Goal: Task Accomplishment & Management: Manage account settings

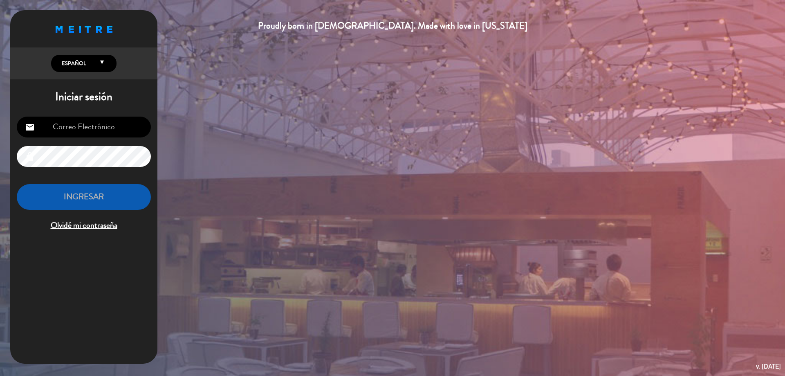
click at [130, 123] on input "email" at bounding box center [84, 126] width 134 height 21
paste input "[EMAIL_ADDRESS][DOMAIN_NAME]"
click at [49, 123] on input "[EMAIL_ADDRESS][DOMAIN_NAME]" at bounding box center [84, 126] width 134 height 21
type input "[EMAIL_ADDRESS][DOMAIN_NAME]"
click at [98, 123] on input "[EMAIL_ADDRESS][DOMAIN_NAME]" at bounding box center [84, 126] width 134 height 21
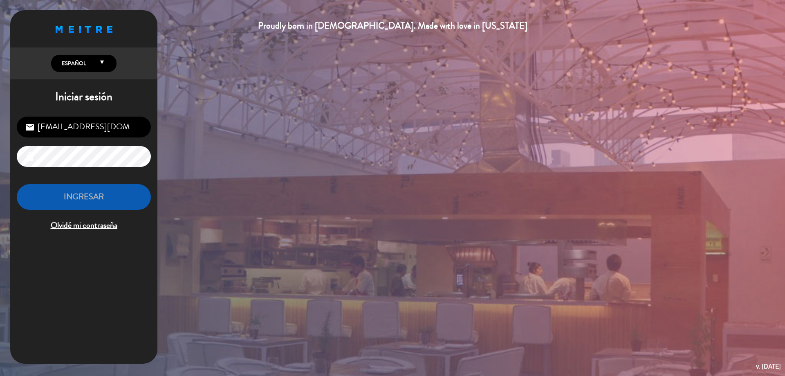
click at [98, 123] on input "[EMAIL_ADDRESS][DOMAIN_NAME]" at bounding box center [84, 126] width 134 height 21
type input "c"
type input "[DOMAIN_NAME][EMAIL_ADDRESS][DOMAIN_NAME]"
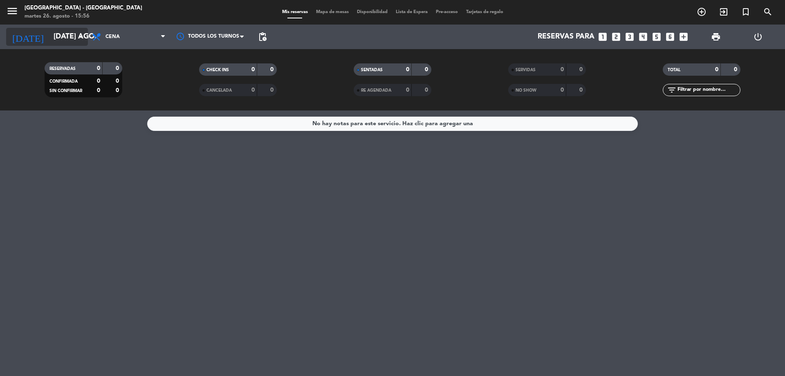
click at [70, 37] on input "[DATE] ago." at bounding box center [96, 37] width 95 height 16
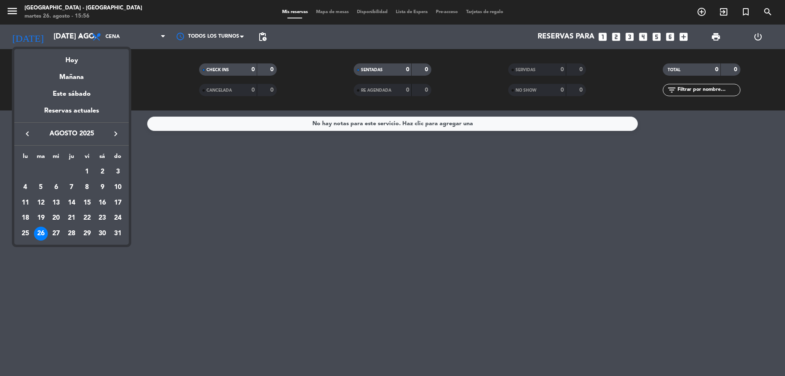
click at [61, 234] on div "27" at bounding box center [56, 233] width 14 height 14
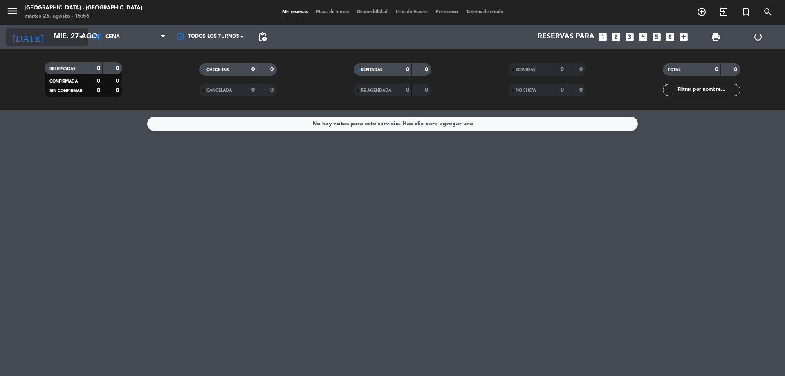
click at [62, 40] on input "mié. 27 ago." at bounding box center [96, 37] width 95 height 16
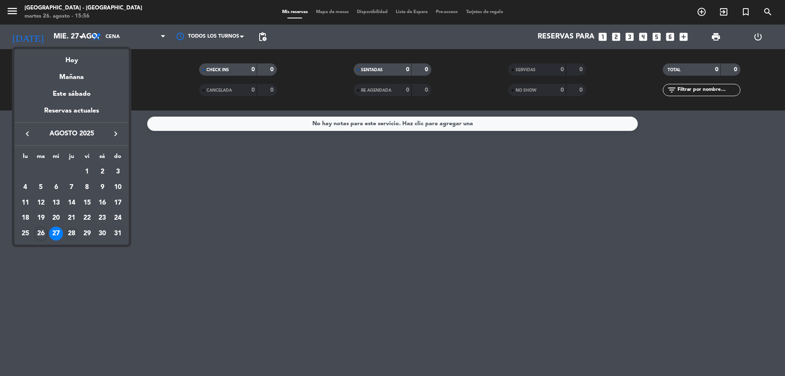
click at [74, 233] on div "28" at bounding box center [72, 233] width 14 height 14
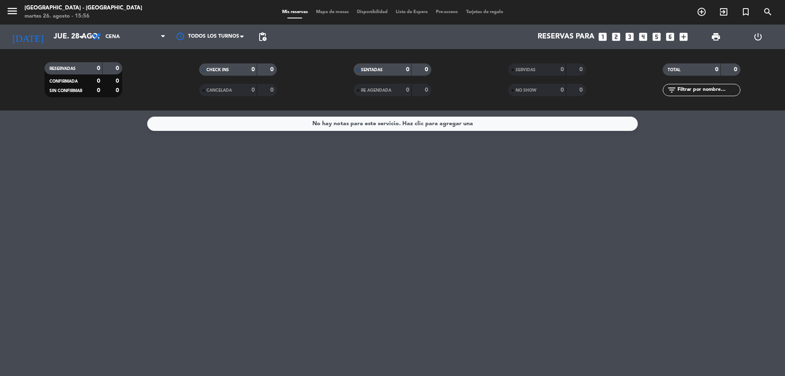
click at [20, 13] on span "menu" at bounding box center [15, 12] width 18 height 19
click at [18, 14] on icon "menu" at bounding box center [12, 11] width 12 height 12
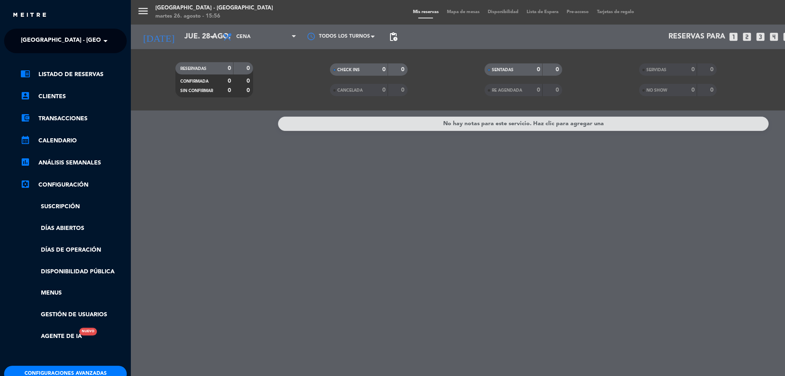
click at [116, 47] on ng-select "× La Calle [PERSON_NAME][GEOGRAPHIC_DATA] ×" at bounding box center [65, 41] width 123 height 25
click at [107, 42] on span at bounding box center [108, 40] width 14 height 17
click at [78, 73] on span "La Calle Bar - [GEOGRAPHIC_DATA][PERSON_NAME]" at bounding box center [85, 75] width 153 height 9
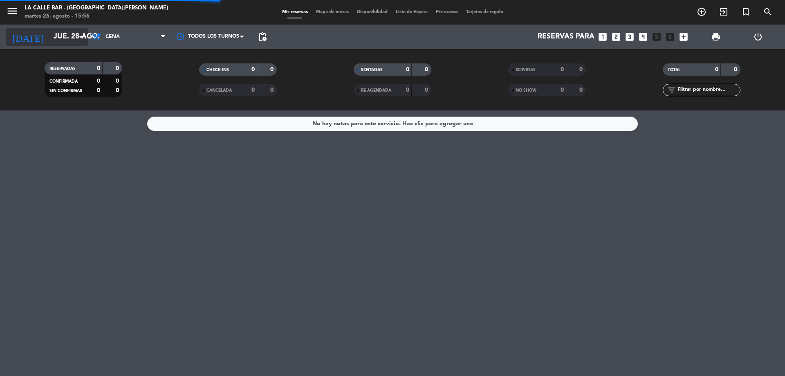
click at [71, 34] on input "jue. 28 ago." at bounding box center [96, 37] width 95 height 16
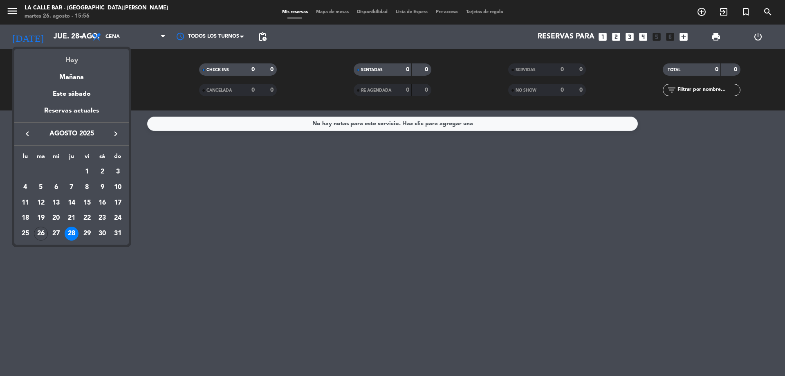
click at [72, 55] on div "Hoy" at bounding box center [71, 57] width 114 height 17
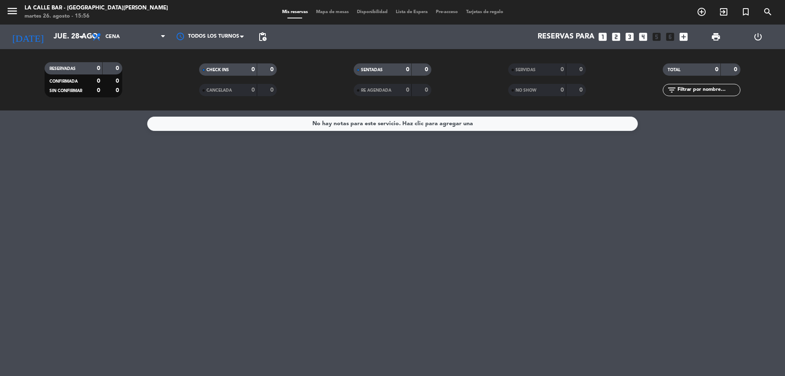
type input "[DATE] ago."
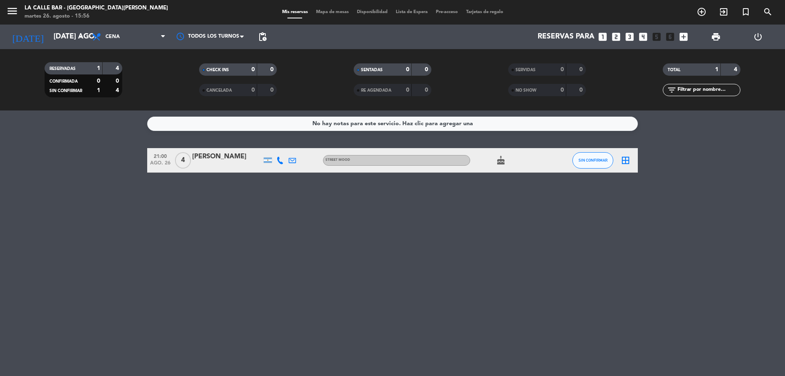
click at [228, 159] on div "[PERSON_NAME]" at bounding box center [226, 156] width 69 height 11
